Goal: Information Seeking & Learning: Check status

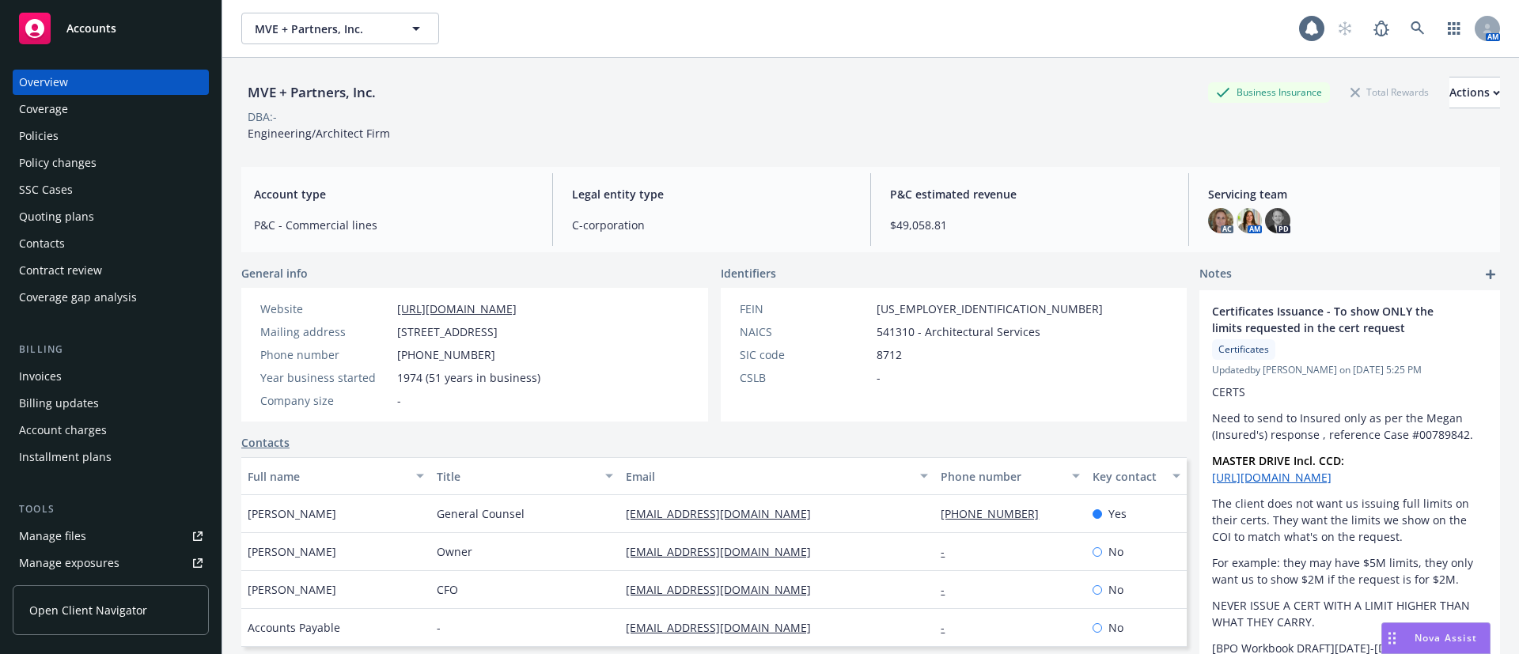
click at [91, 134] on div "Policies" at bounding box center [111, 135] width 184 height 25
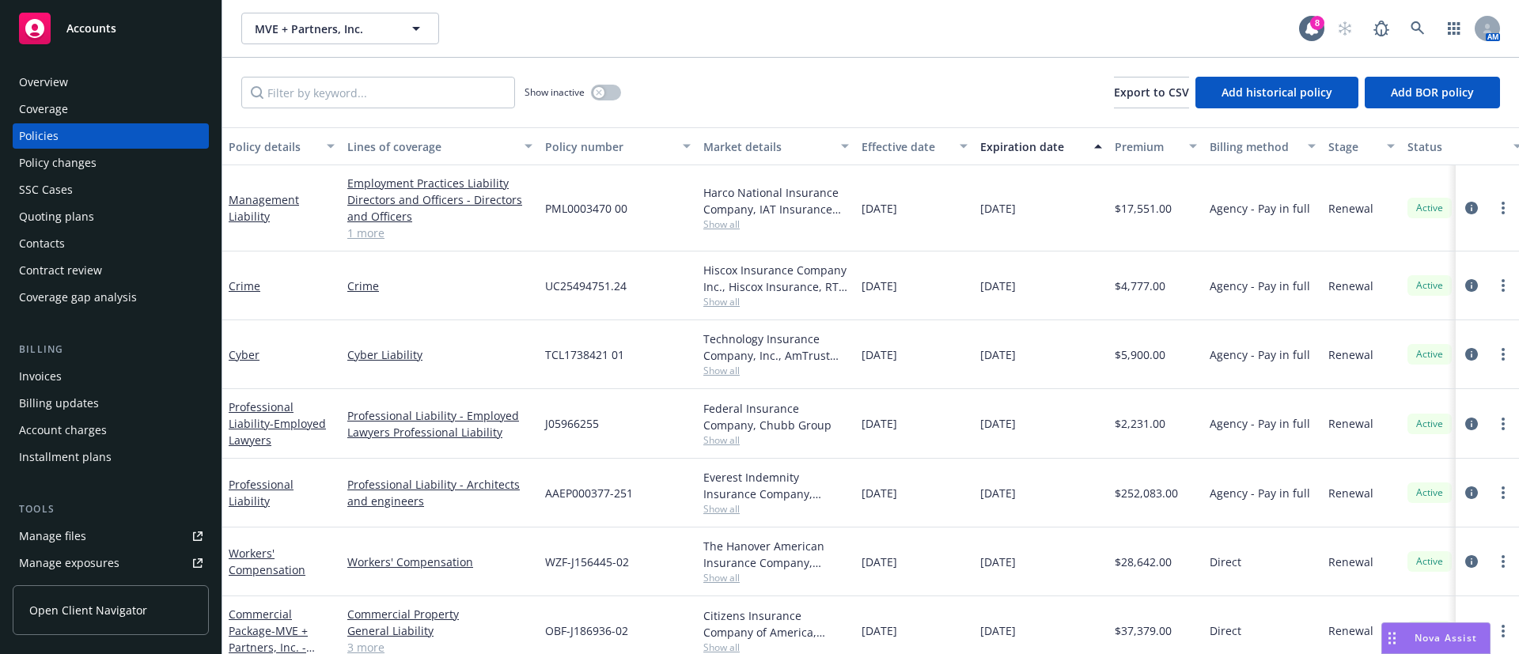
scroll to position [116, 0]
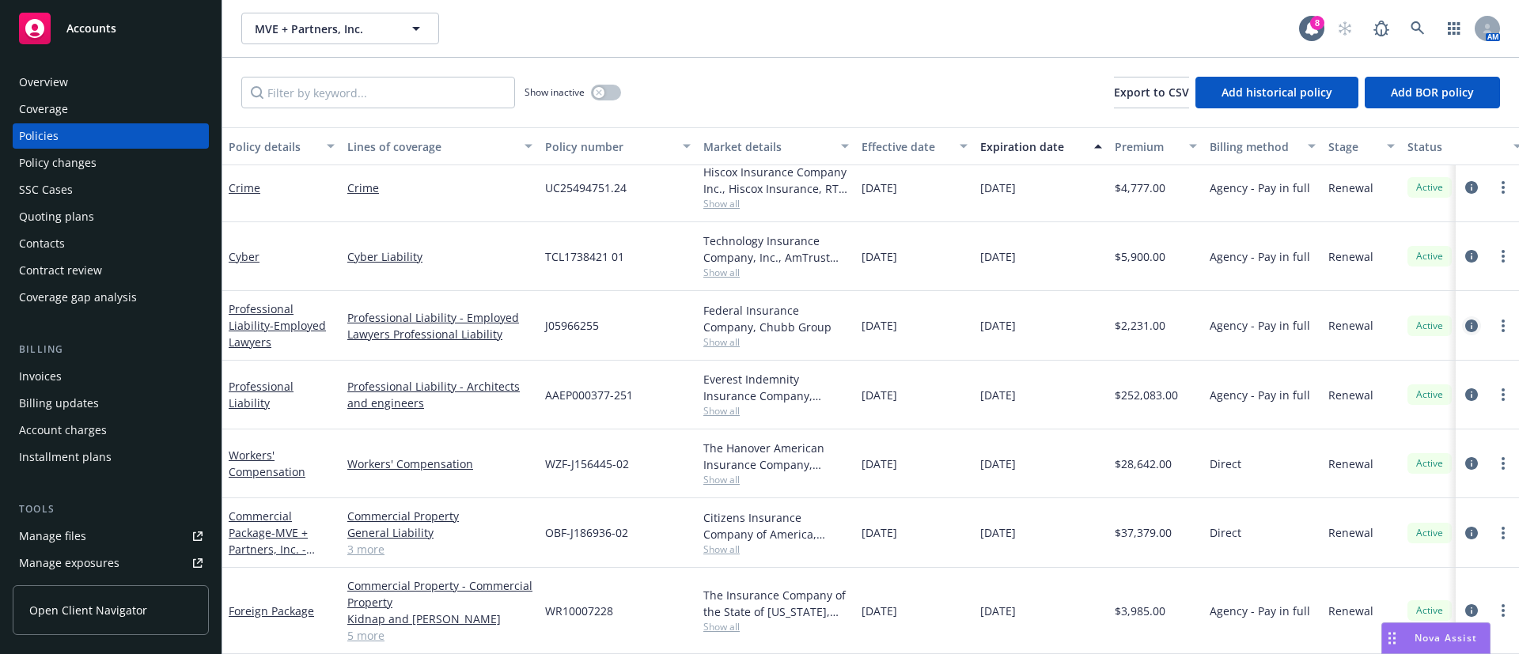
click at [1466, 320] on icon "circleInformation" at bounding box center [1472, 326] width 13 height 13
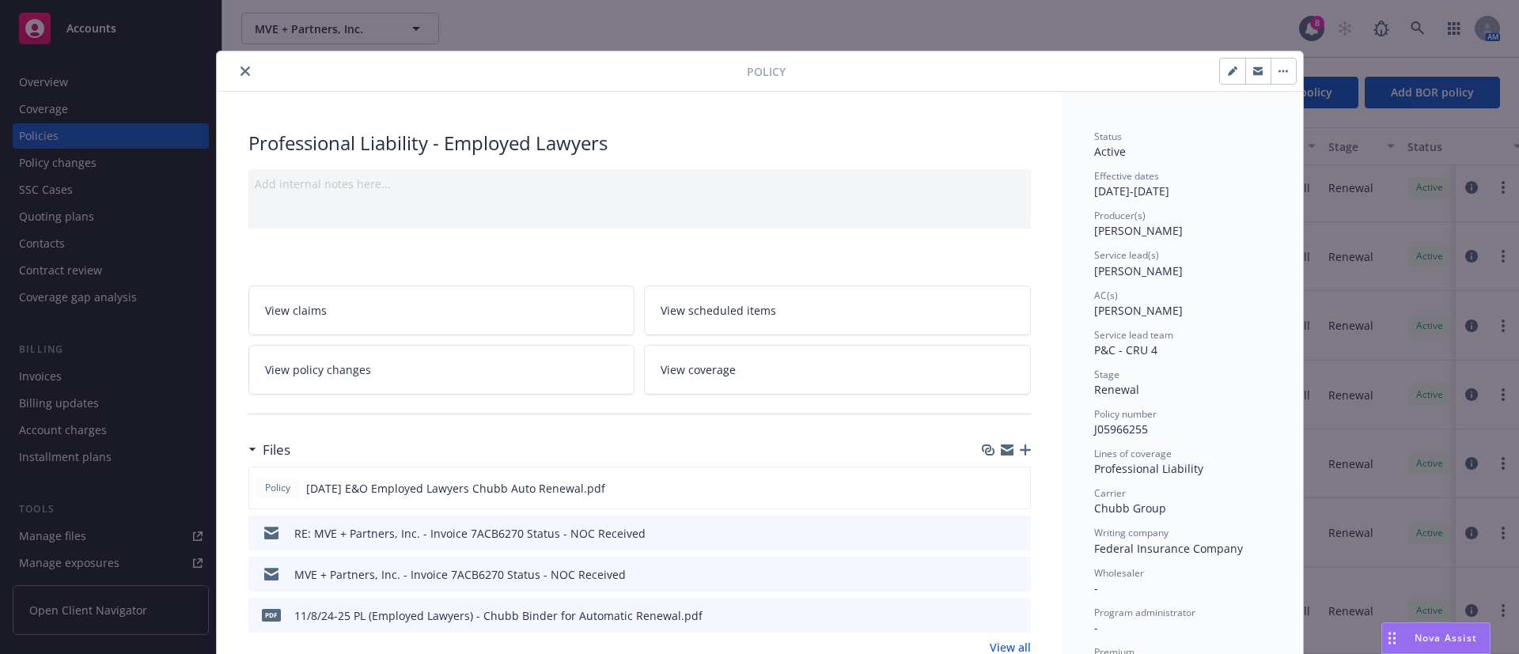
drag, startPoint x: 238, startPoint y: 72, endPoint x: 266, endPoint y: 90, distance: 33.1
click at [241, 72] on icon "close" at bounding box center [245, 70] width 9 height 9
